Goal: Transaction & Acquisition: Purchase product/service

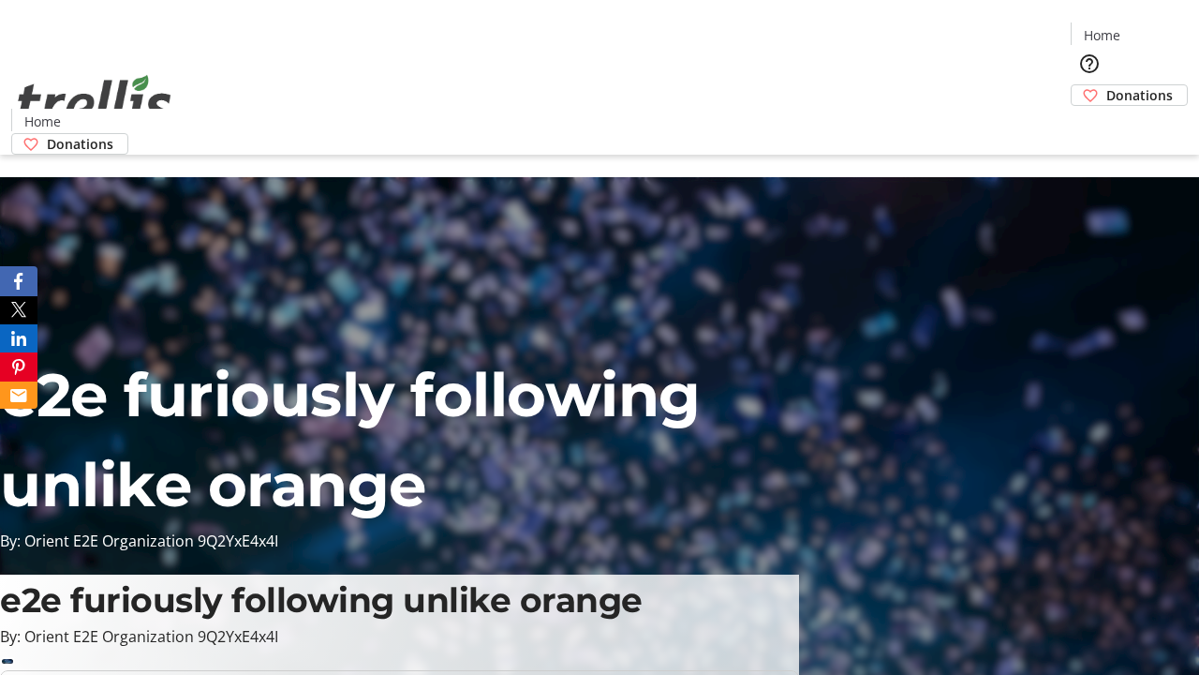
click at [1107, 85] on span "Donations" at bounding box center [1140, 95] width 67 height 20
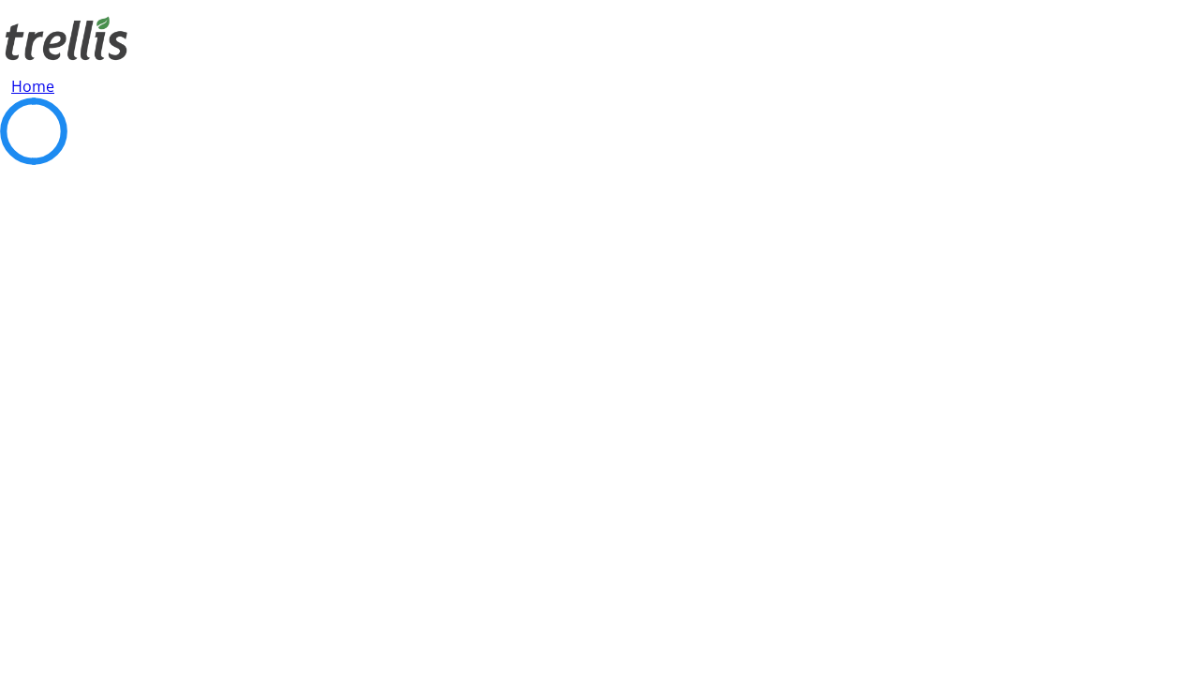
select select "CA"
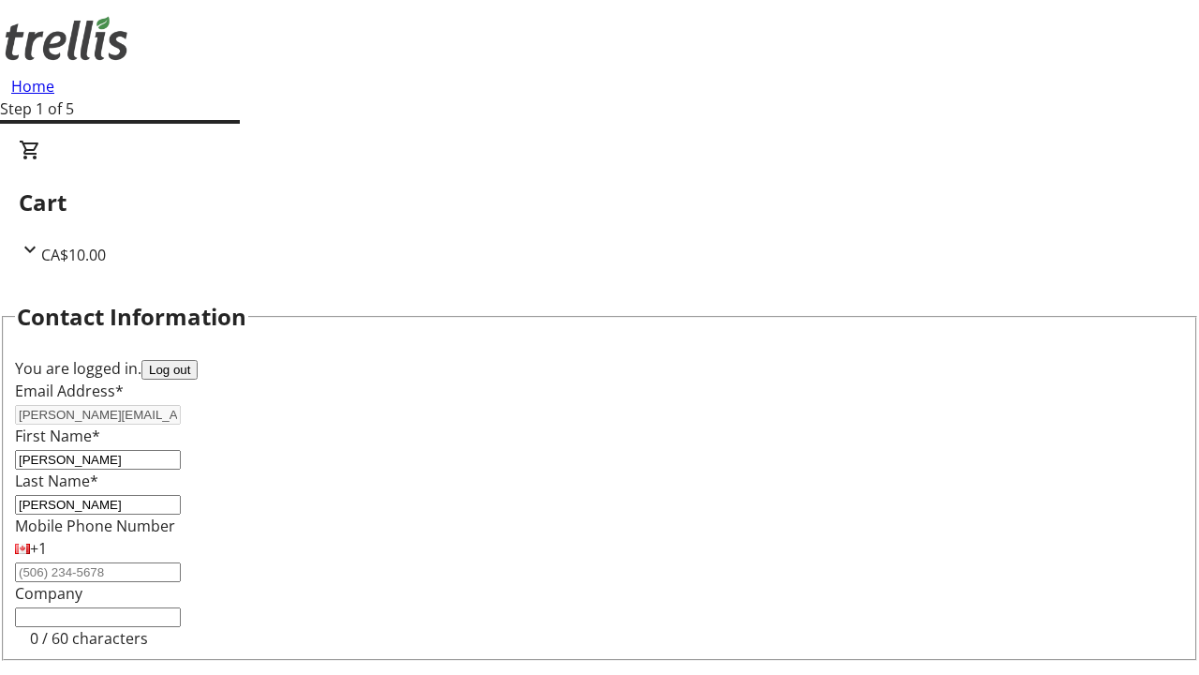
scroll to position [251, 0]
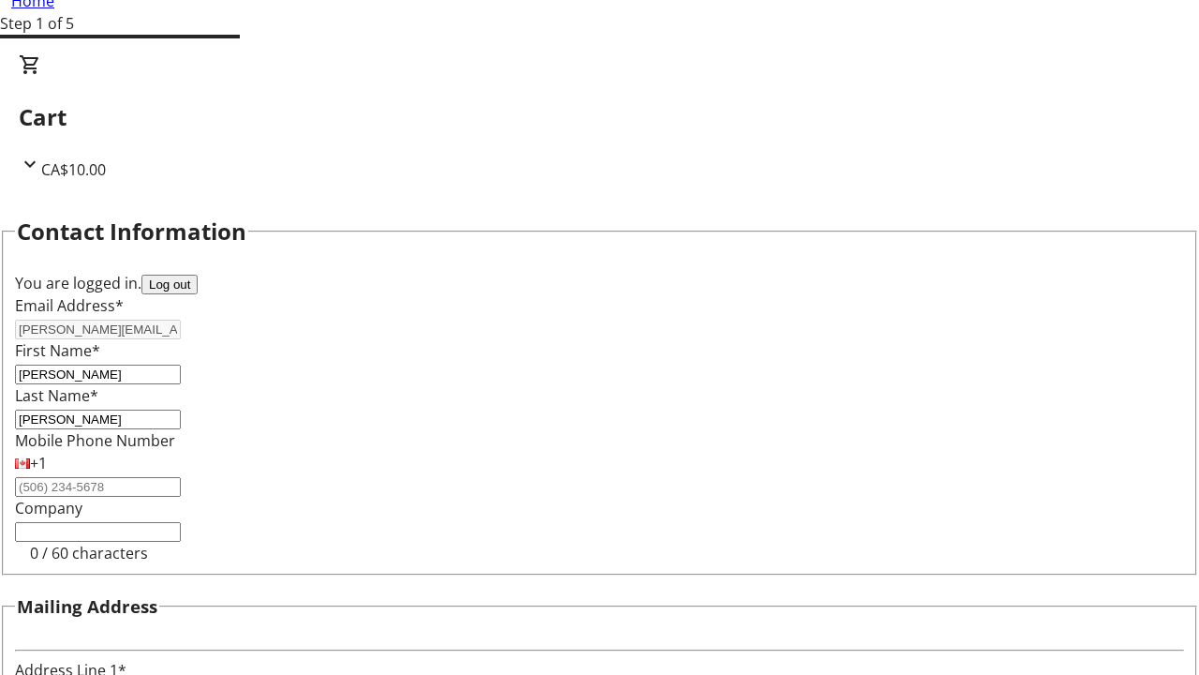
type input "[STREET_ADDRESS][PERSON_NAME]"
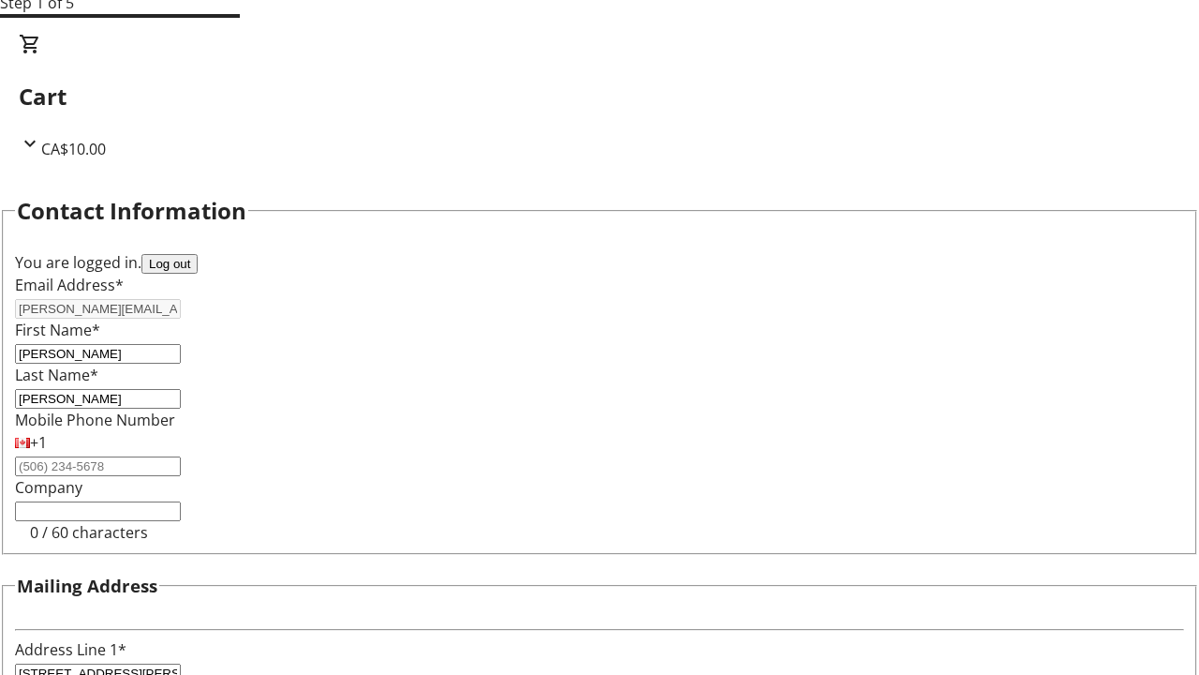
type input "Kelowna"
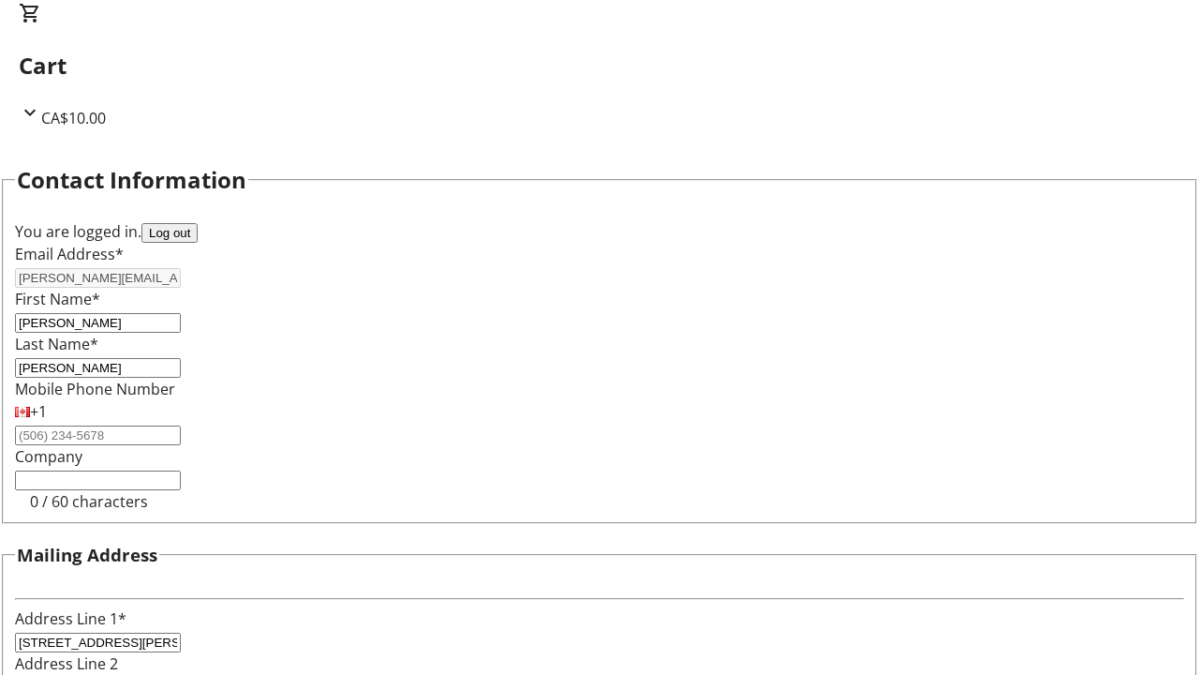
select select "BC"
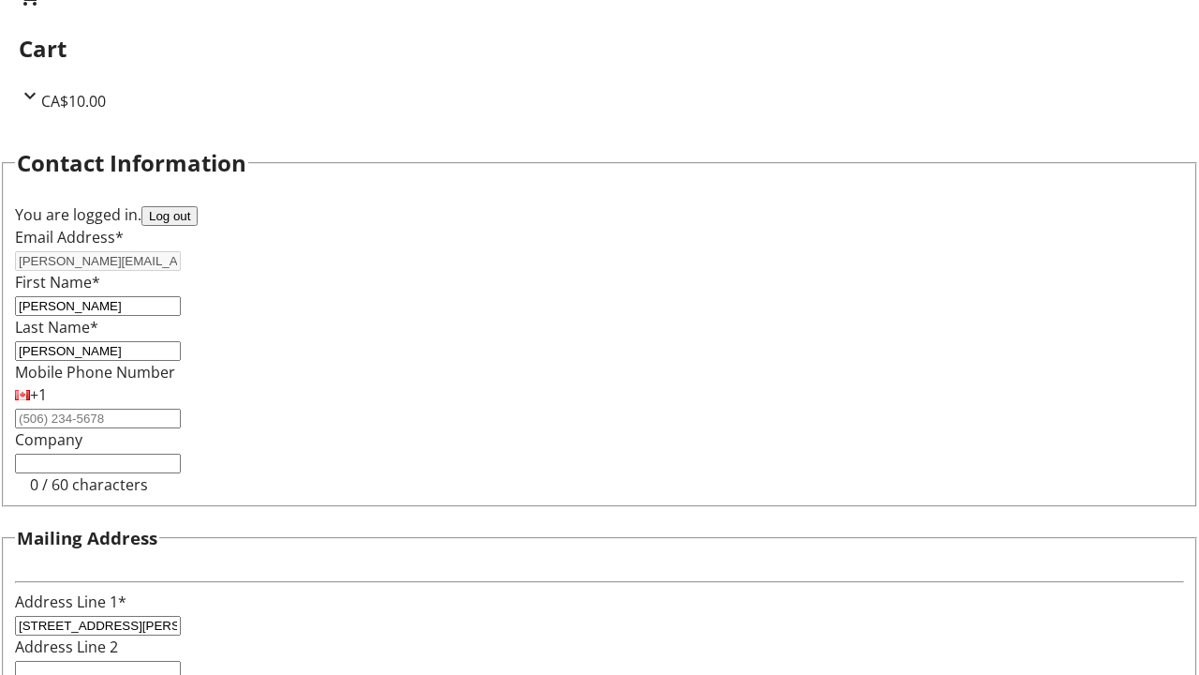
type input "Kelowna"
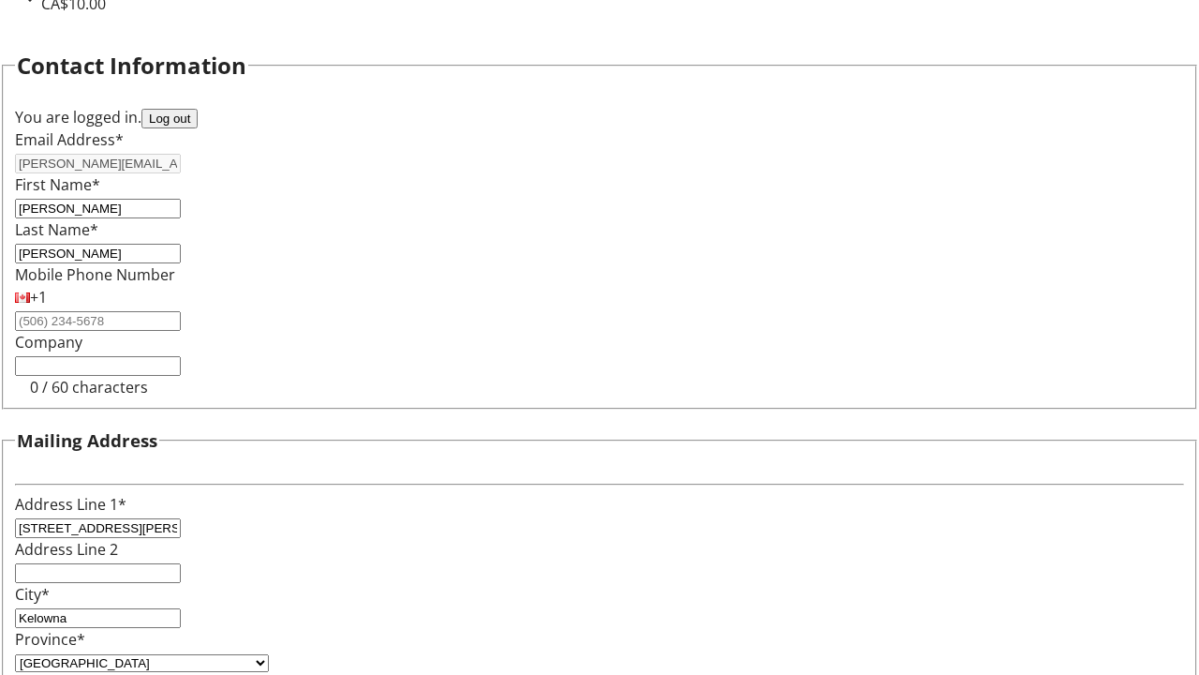
type input "V1Y 0C2"
